Goal: Use online tool/utility: Utilize a website feature to perform a specific function

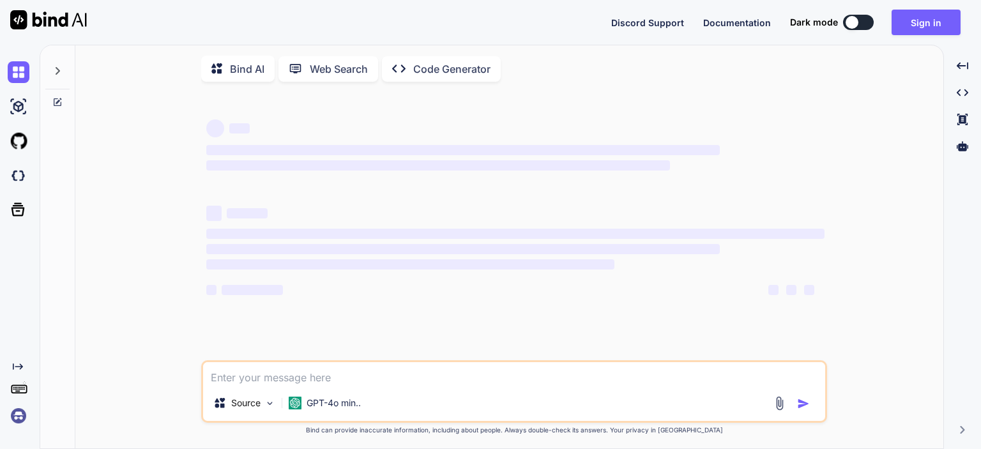
type textarea "x"
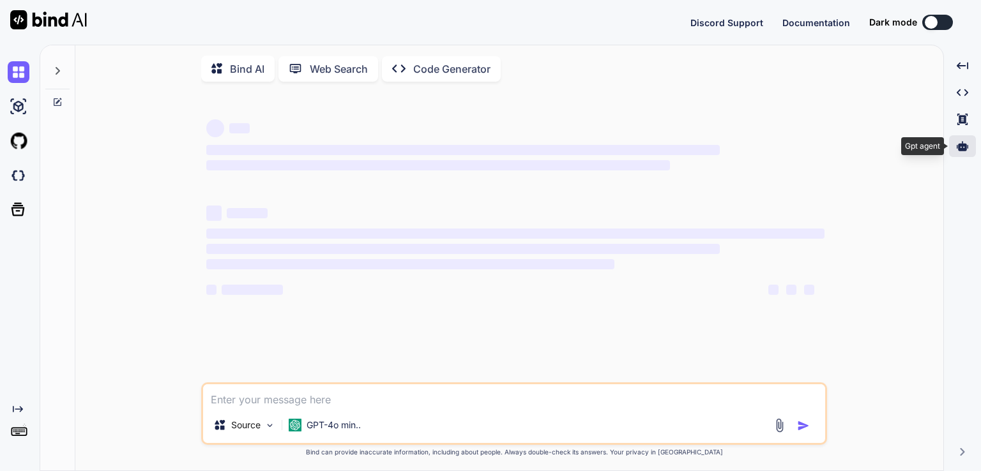
click at [959, 141] on icon at bounding box center [962, 145] width 11 height 11
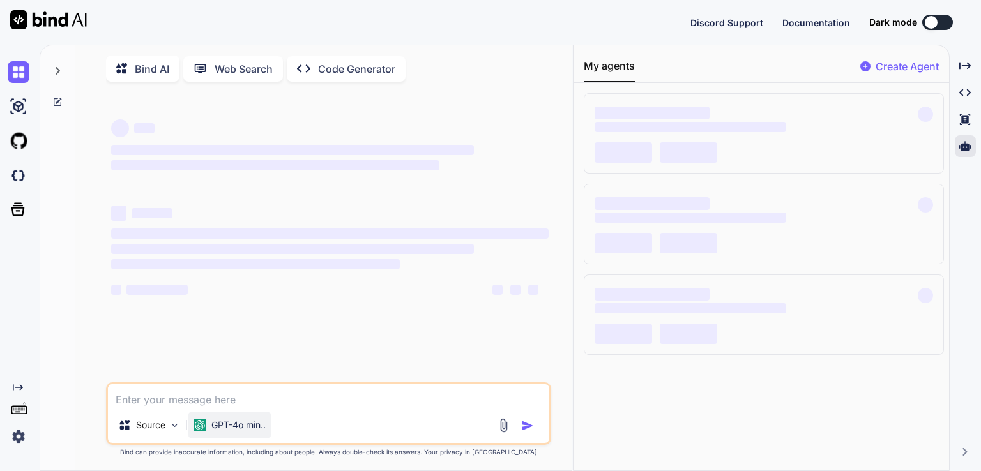
click at [251, 421] on div "GPT-4o min.." at bounding box center [229, 426] width 82 height 26
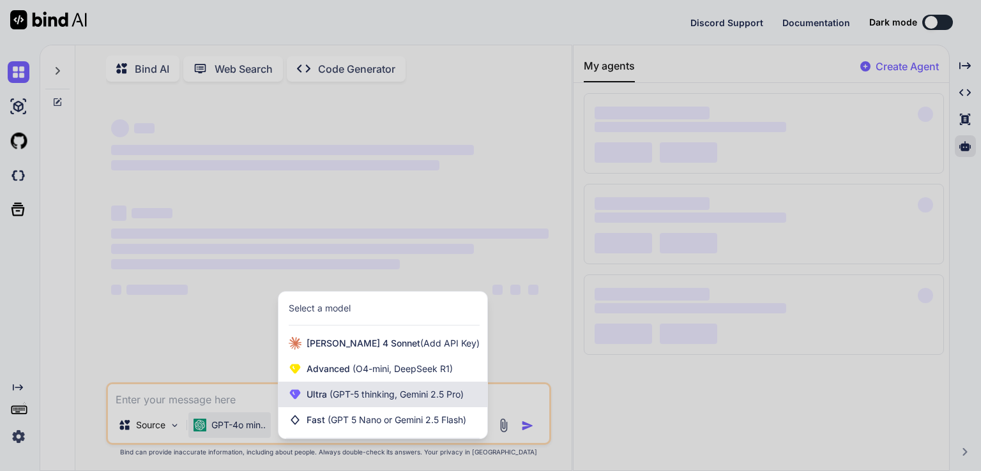
click at [368, 393] on span "(GPT-5 thinking, Gemini 2.5 Pro)" at bounding box center [395, 394] width 137 height 11
type textarea "x"
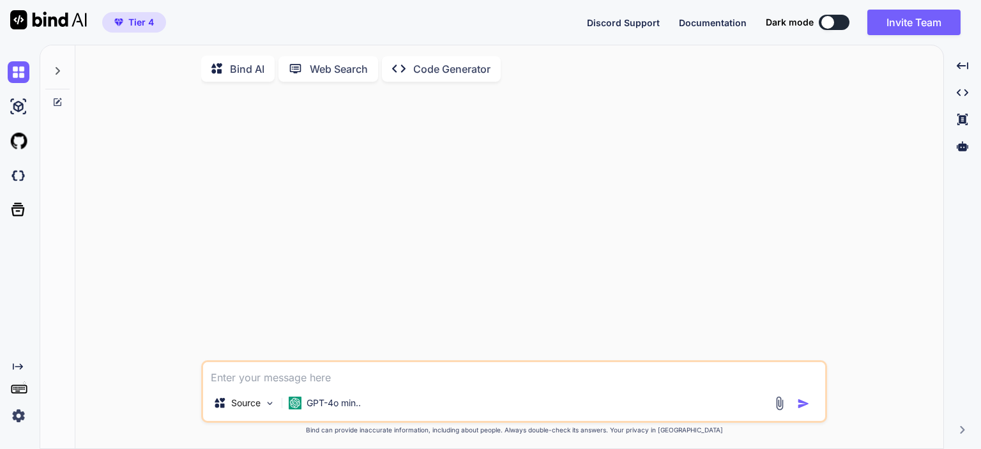
type textarea "x"
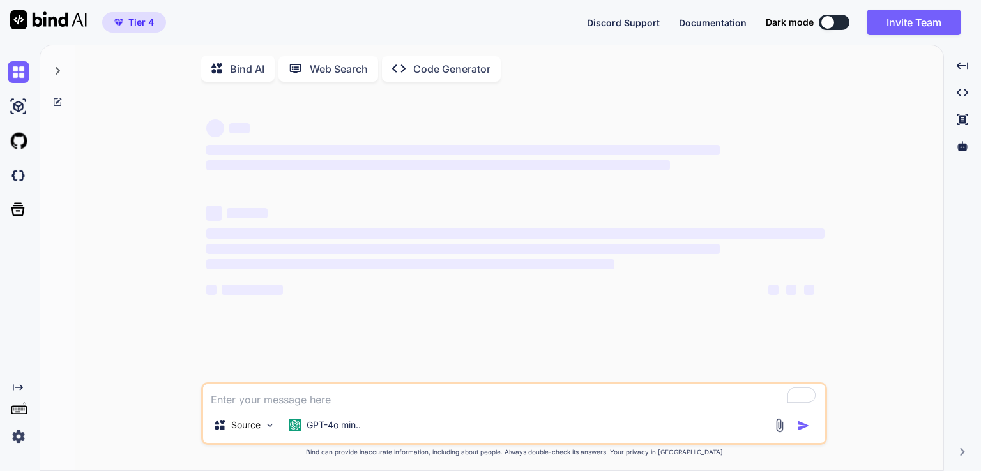
type textarea "x"
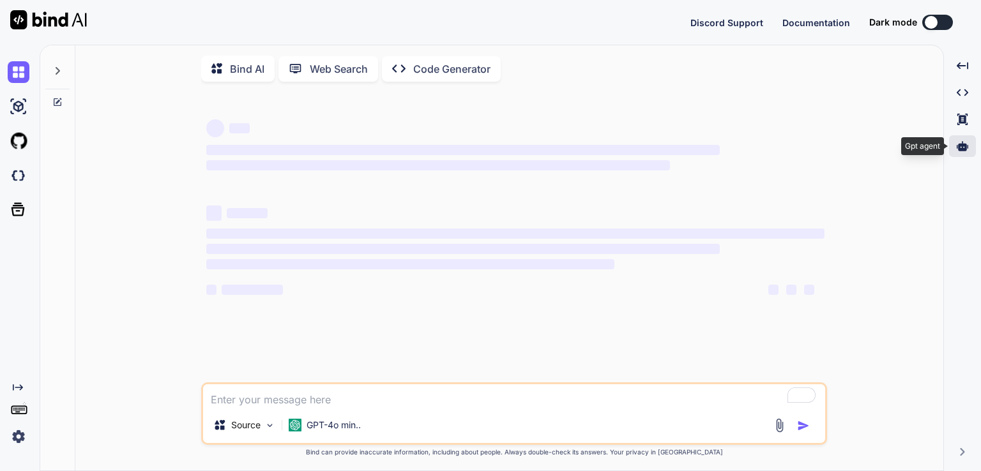
click at [967, 154] on div at bounding box center [962, 146] width 27 height 22
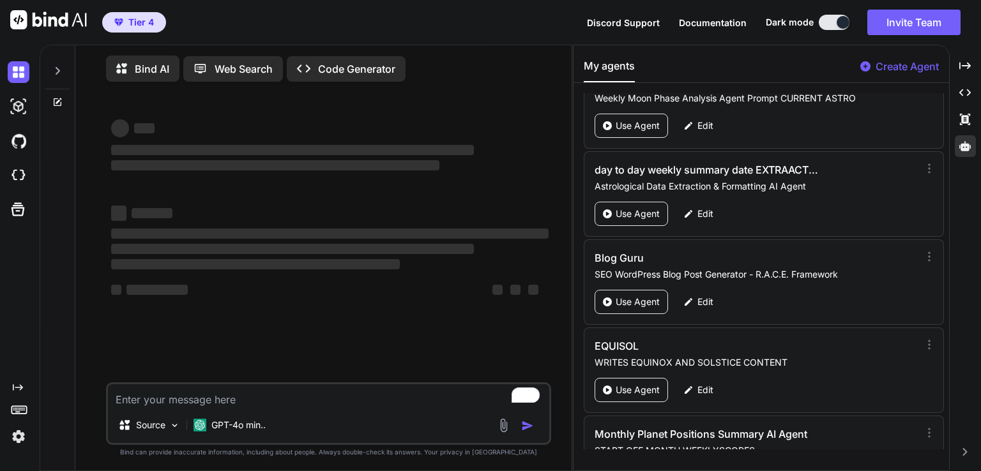
scroll to position [4151, 0]
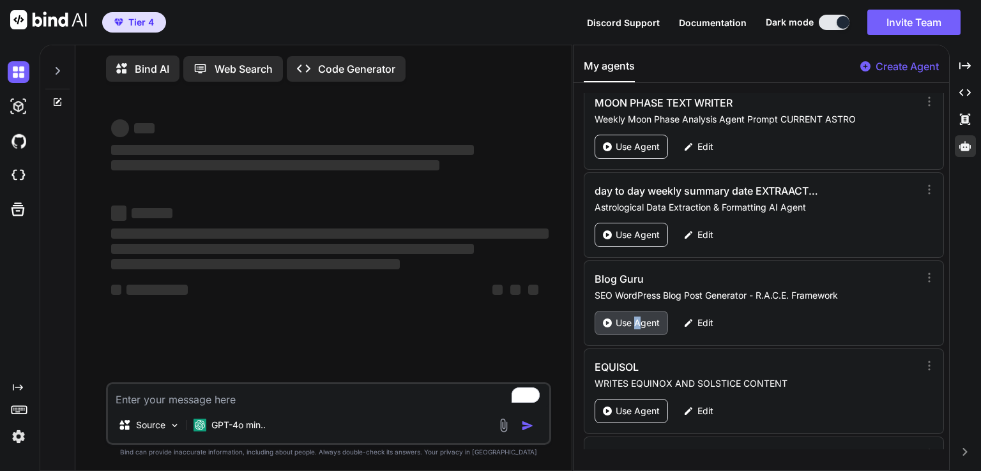
click at [637, 317] on p "Use Agent" at bounding box center [638, 323] width 44 height 13
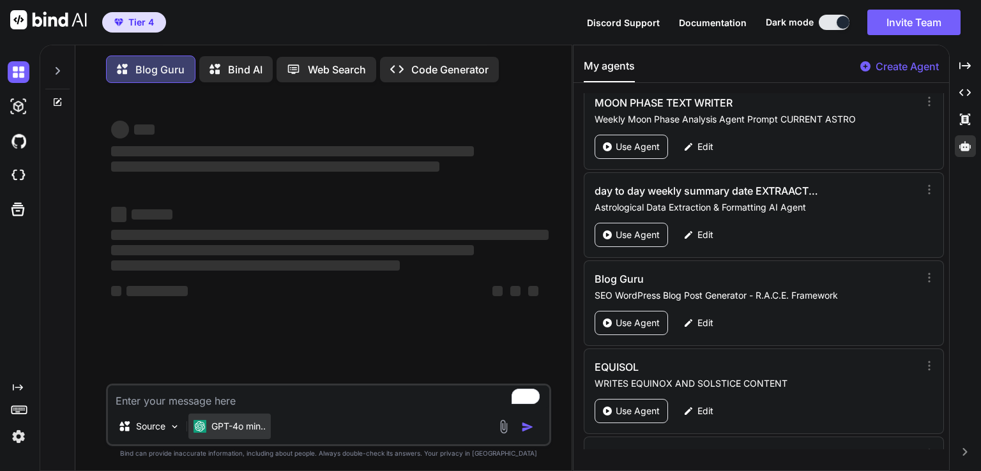
click at [228, 427] on p "GPT-4o min.." at bounding box center [238, 426] width 54 height 13
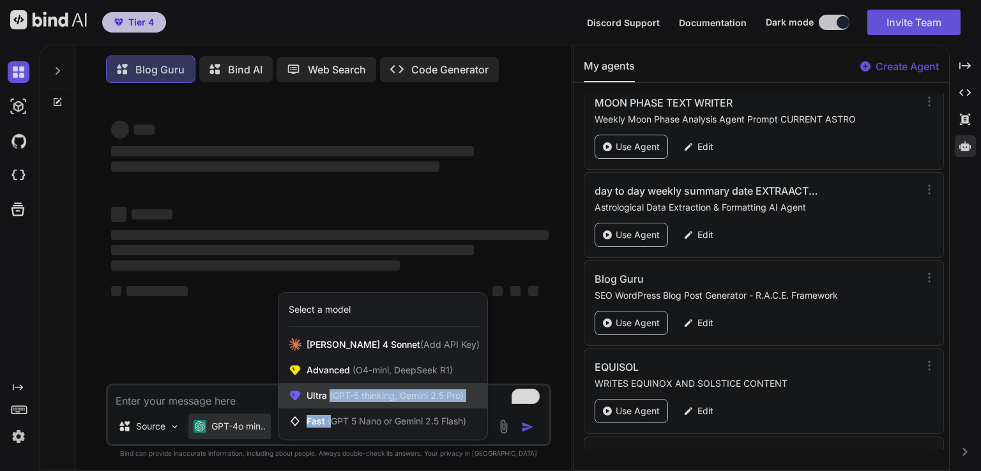
drag, startPoint x: 329, startPoint y: 413, endPoint x: 329, endPoint y: 405, distance: 7.1
click at [329, 405] on div "Claude 4 Sonnet (Add API Key) Advanced (O4-mini, DeepSeek R1) Ultra (GPT-5 thin…" at bounding box center [382, 383] width 209 height 102
click at [329, 405] on div "Ultra (GPT-5 thinking, Gemini 2.5 Pro)" at bounding box center [382, 396] width 209 height 26
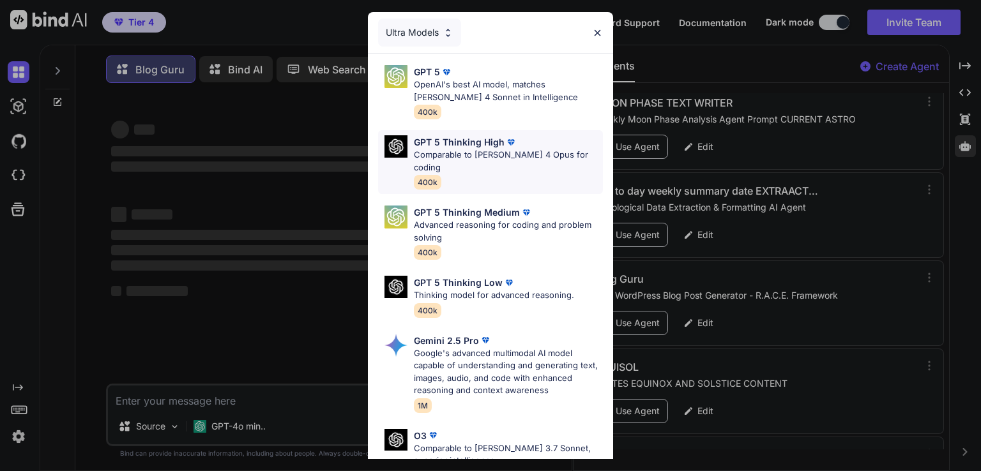
click at [459, 162] on div "GPT 5 Thinking High Comparable to Claude 4 Opus for coding 400k" at bounding box center [508, 162] width 189 height 54
type textarea "x"
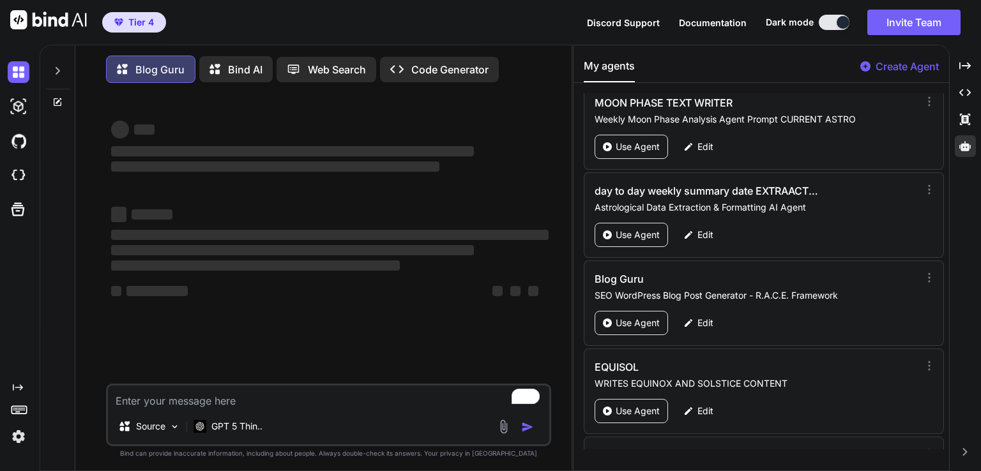
click at [172, 397] on textarea "To enrich screen reader interactions, please activate Accessibility in Grammarl…" at bounding box center [328, 397] width 441 height 23
paste textarea "Mars Enters Libra September 2025: The Warrior Learns to Negotiate 🌟 Mars is in …"
type textarea "Mars Enters Libra September 2025: The Warrior Learns to Negotiate 🌟 Mars is in …"
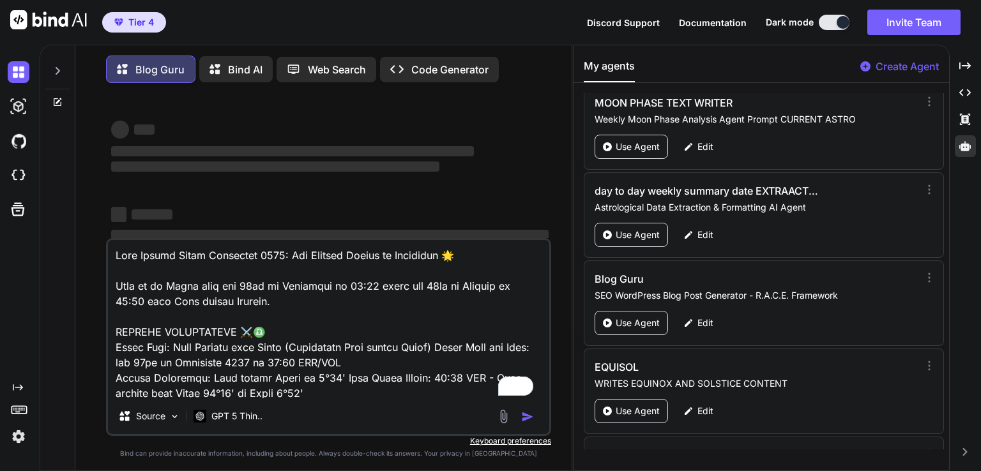
scroll to position [8292, 0]
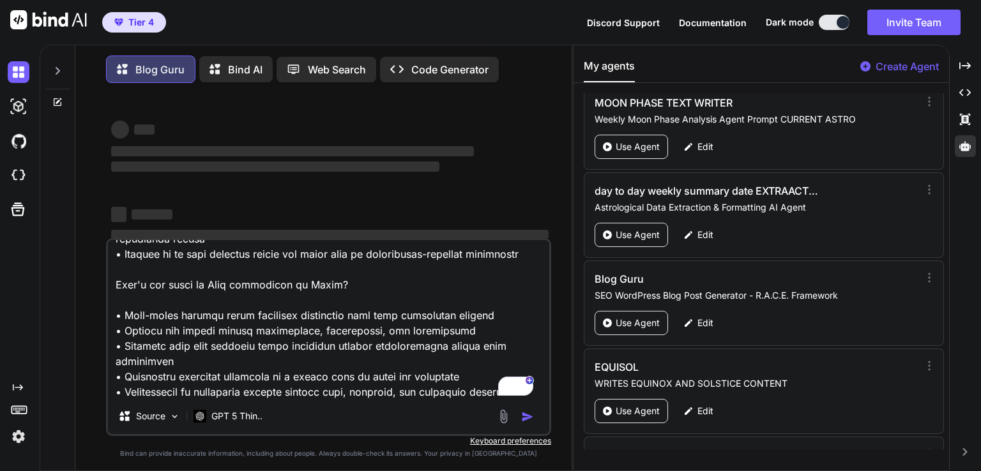
type textarea "x"
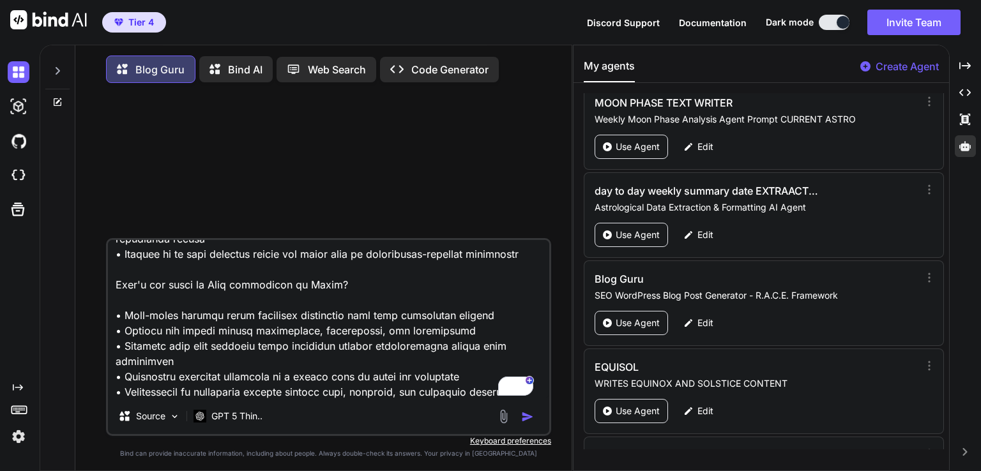
type textarea "Mars Enters Libra September 2025: The Warrior Learns to Negotiate 🌟 Mars is in …"
click at [524, 423] on img "button" at bounding box center [527, 417] width 13 height 13
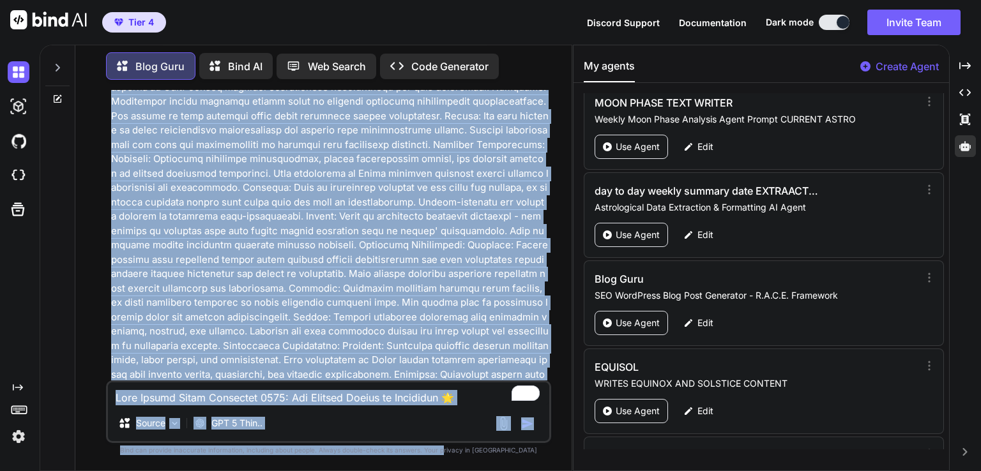
scroll to position [4298, 0]
drag, startPoint x: 447, startPoint y: 172, endPoint x: 469, endPoint y: 483, distance: 312.4
click at [469, 471] on html "Tier 4 Discord Support Documentation Dark mode Invite Team Created with Pixso. …" at bounding box center [490, 235] width 981 height 471
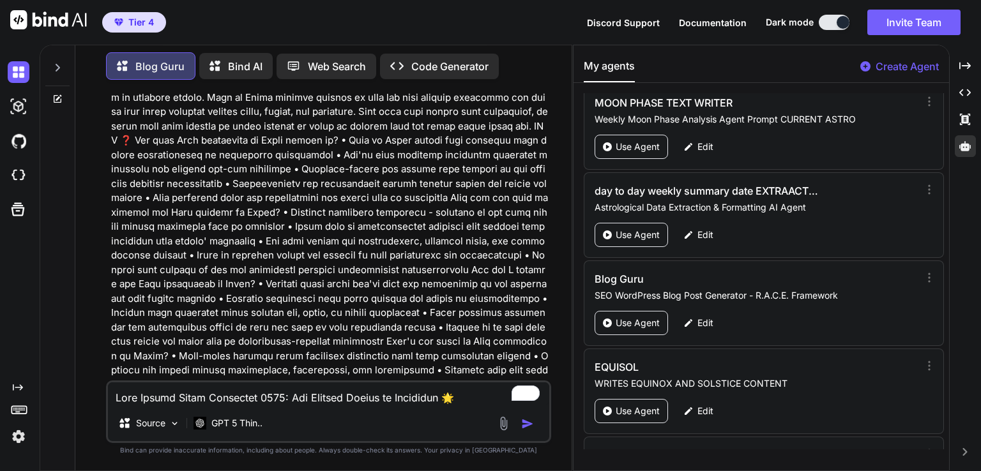
type textarea "x"
